Goal: Task Accomplishment & Management: Use online tool/utility

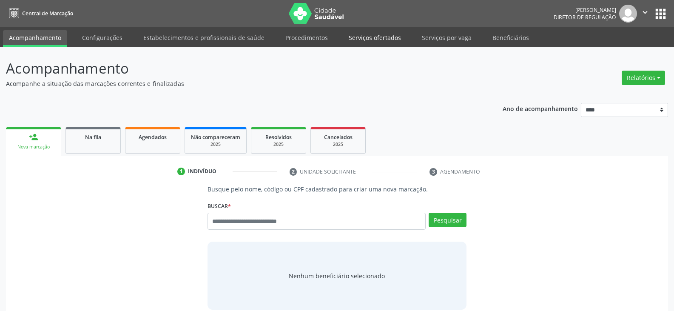
click at [375, 40] on link "Serviços ofertados" at bounding box center [375, 37] width 64 height 15
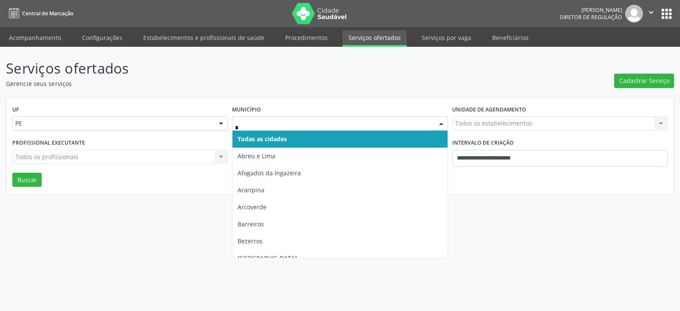
type input "**"
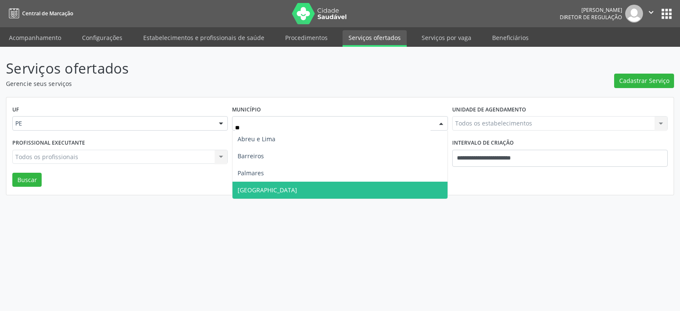
click at [262, 189] on span "Recife" at bounding box center [340, 190] width 215 height 17
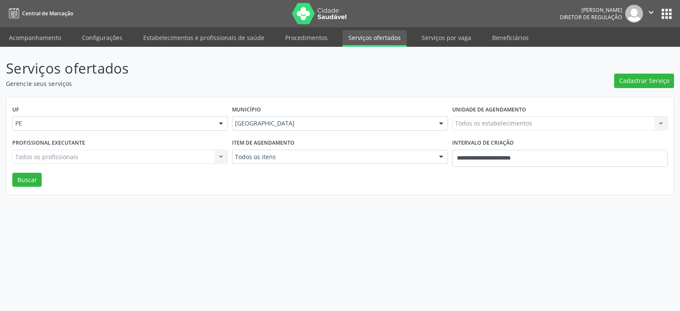
click at [533, 122] on div "Todos os estabelecimentos Todos os estabelecimentos Nenhum resultado encontrado…" at bounding box center [560, 123] width 216 height 14
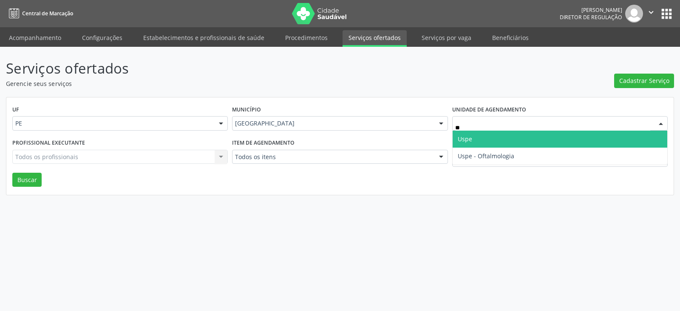
type input "***"
click at [505, 139] on span "Uspe" at bounding box center [560, 139] width 215 height 17
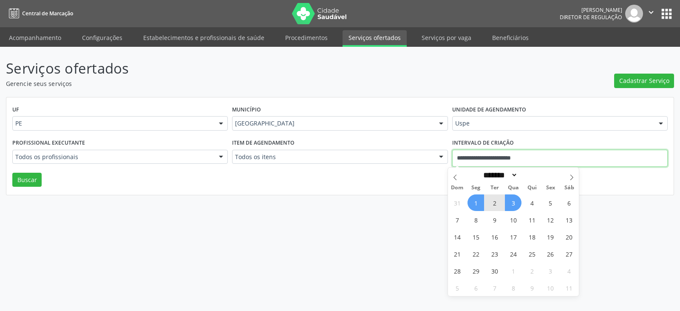
click at [583, 158] on input "**********" at bounding box center [560, 158] width 216 height 17
click at [311, 208] on div "Serviços ofertados Gerencie seus serviços Cadastrar Serviço UF PE PE Nenhum res…" at bounding box center [340, 179] width 680 height 264
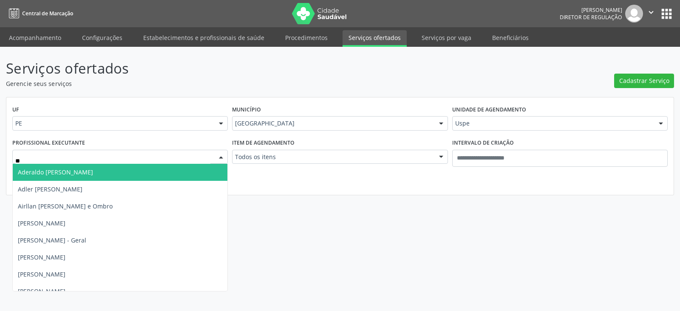
type input "***"
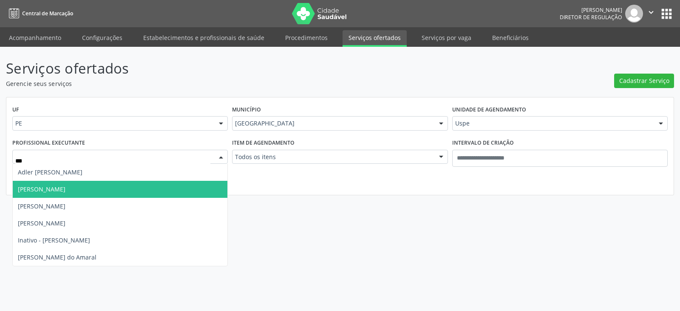
click at [74, 192] on span "[PERSON_NAME]" at bounding box center [120, 189] width 215 height 17
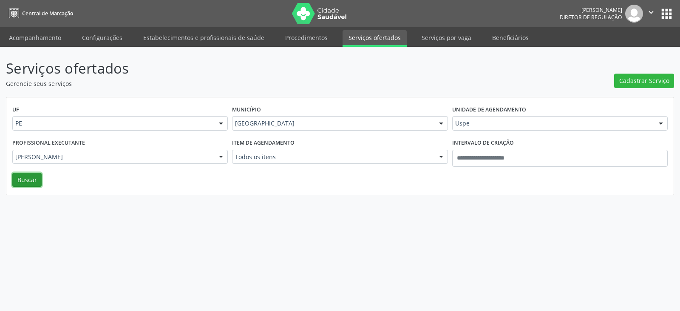
click at [30, 183] on button "Buscar" at bounding box center [26, 180] width 29 height 14
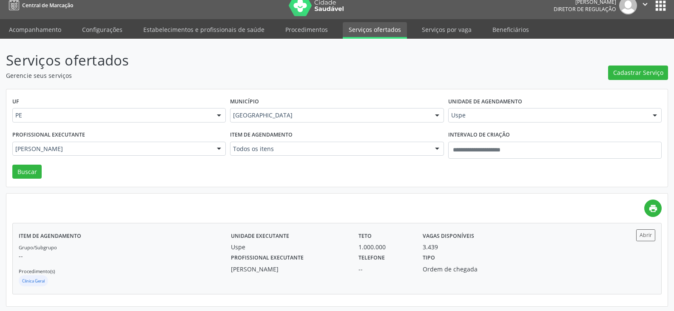
scroll to position [10, 0]
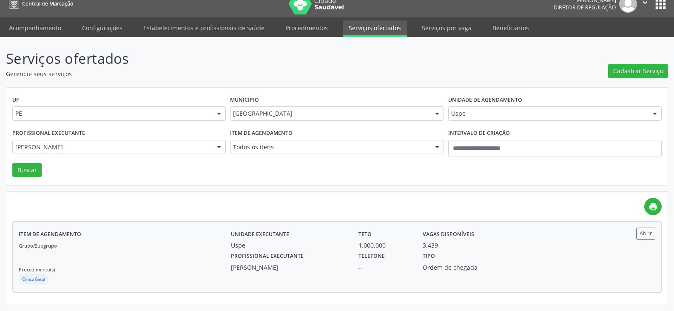
click at [297, 247] on div "Uspe" at bounding box center [289, 245] width 116 height 9
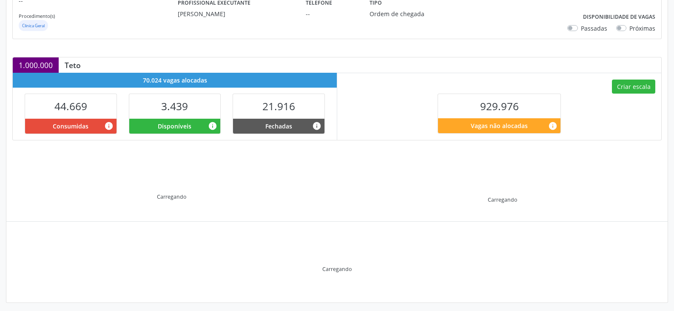
scroll to position [139, 0]
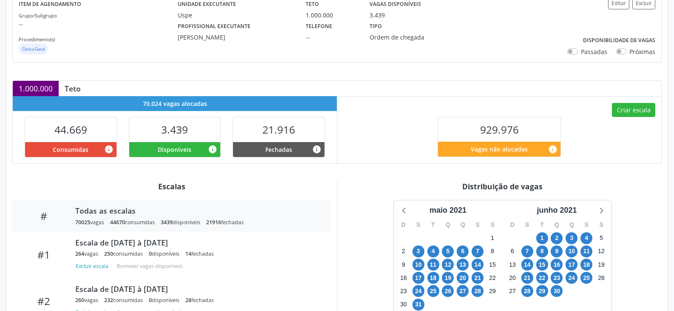
click at [630, 170] on div "Item de agendamento Grupo/Subgrupo -- Procedimento(s) Clinica Geral Unidade exe…" at bounding box center [336, 178] width 661 height 385
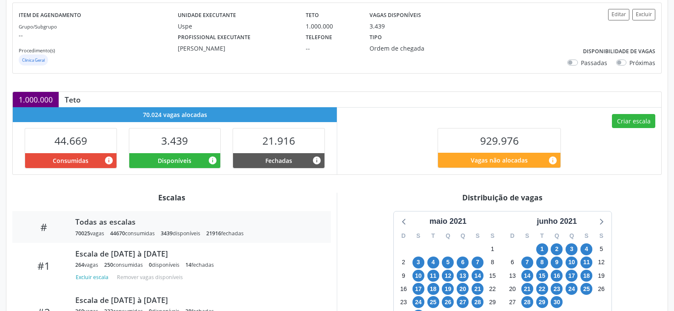
scroll to position [96, 0]
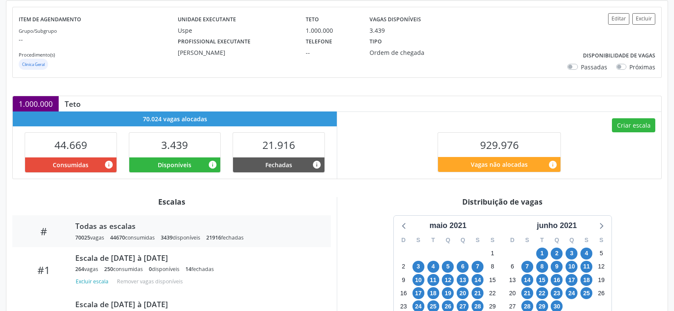
click at [629, 67] on label "Próximas" at bounding box center [642, 66] width 26 height 9
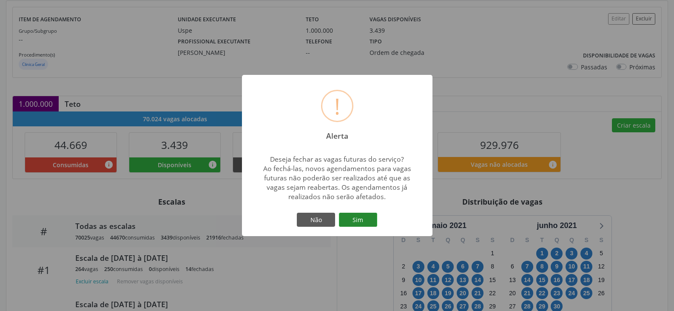
click at [358, 217] on button "Sim" at bounding box center [358, 220] width 38 height 14
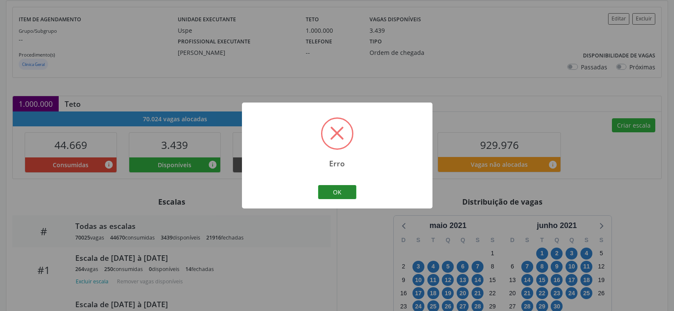
click at [343, 189] on button "OK" at bounding box center [337, 192] width 38 height 14
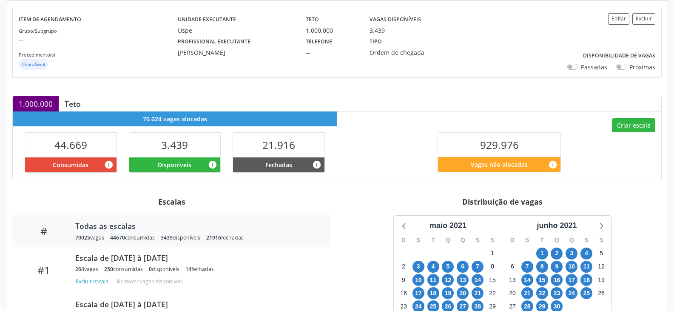
click at [629, 68] on label "Próximas" at bounding box center [642, 66] width 26 height 9
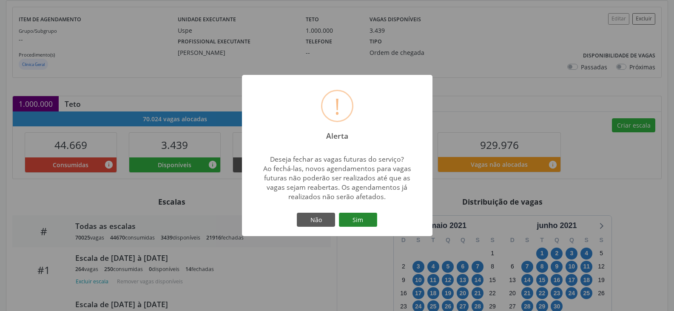
click at [360, 223] on button "Sim" at bounding box center [358, 220] width 38 height 14
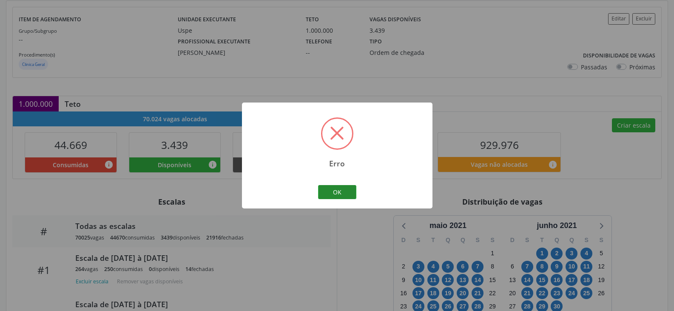
click at [344, 195] on button "OK" at bounding box center [337, 192] width 38 height 14
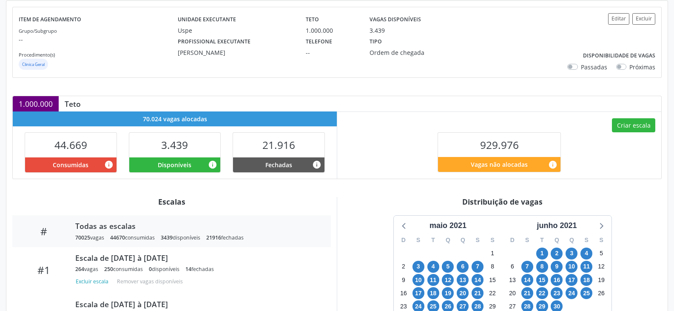
click at [624, 199] on div "Distribuição de vagas" at bounding box center [502, 201] width 318 height 9
click at [636, 235] on div "maio 2021 D S T Q Q S S 25 26 27 28 29 30 1 2 3 4 5 6 7 8 9 10 11 12 13 14 15 1…" at bounding box center [502, 272] width 318 height 114
click at [605, 227] on icon at bounding box center [600, 225] width 11 height 11
click at [549, 226] on div "[DATE]" at bounding box center [557, 225] width 32 height 11
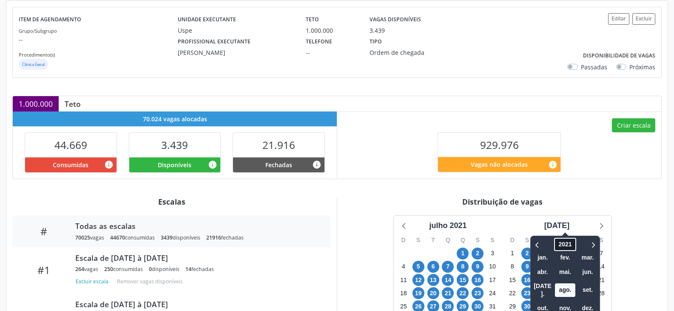
click at [558, 241] on span "2021" at bounding box center [565, 244] width 22 height 13
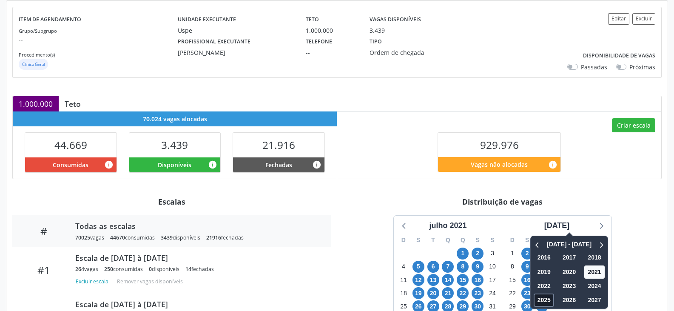
click at [536, 297] on span "2025" at bounding box center [543, 299] width 20 height 13
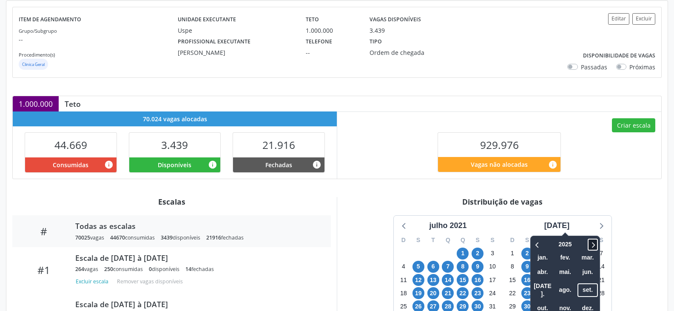
click at [588, 245] on icon at bounding box center [592, 244] width 9 height 10
click at [578, 285] on span "set." at bounding box center [587, 289] width 20 height 13
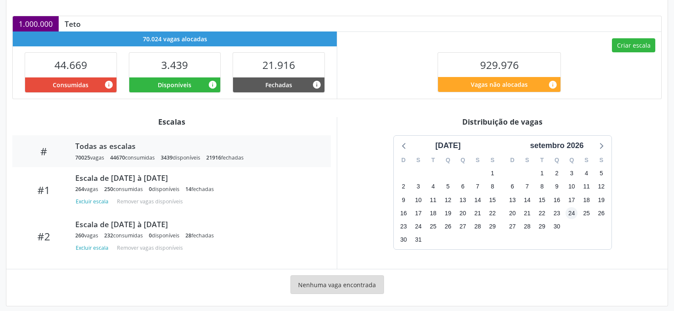
scroll to position [182, 0]
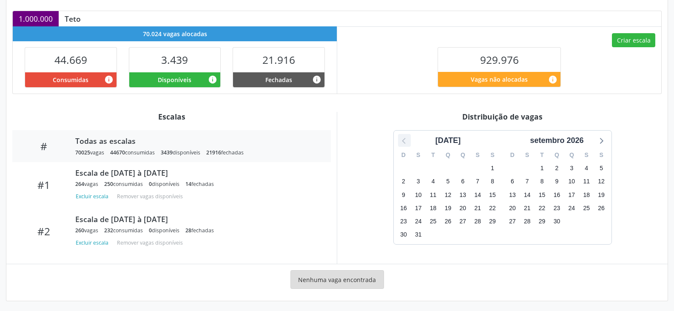
click at [403, 144] on icon at bounding box center [404, 140] width 11 height 11
click at [450, 144] on div "junho 2026" at bounding box center [447, 140] width 47 height 11
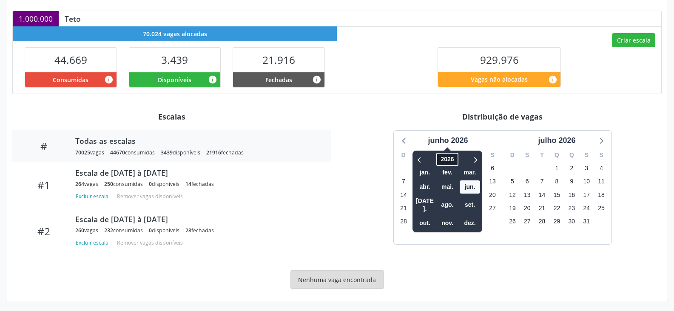
click at [449, 157] on span "2026" at bounding box center [448, 159] width 22 height 13
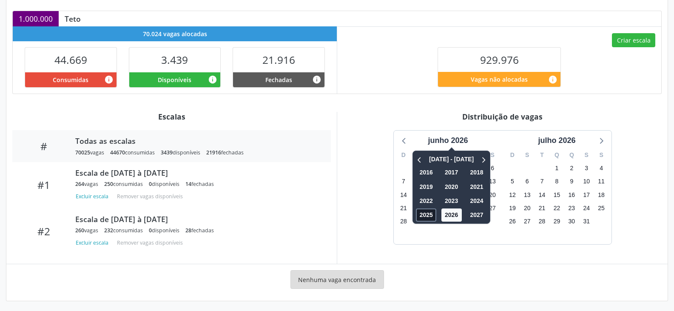
click at [428, 213] on span "2025" at bounding box center [426, 214] width 20 height 13
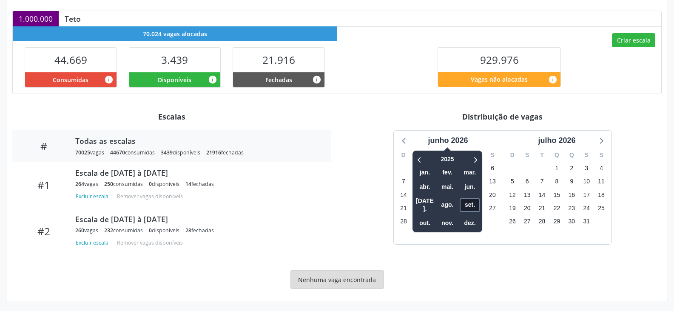
click at [472, 204] on span "set." at bounding box center [470, 204] width 20 height 13
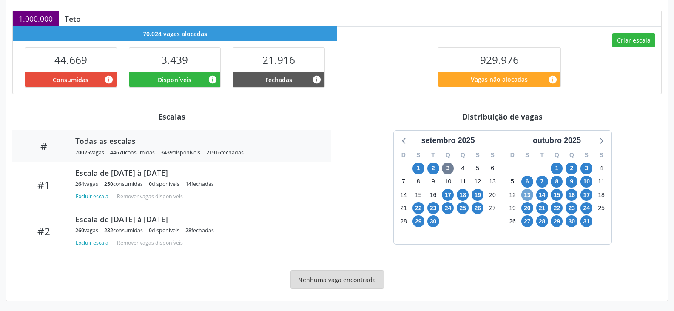
click at [527, 197] on span "13" at bounding box center [527, 195] width 12 height 12
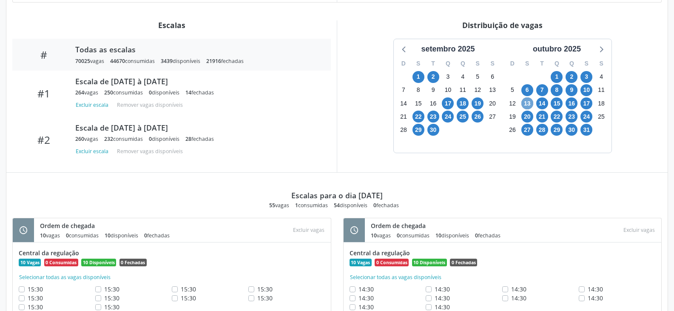
scroll to position [270, 0]
